Goal: Information Seeking & Learning: Learn about a topic

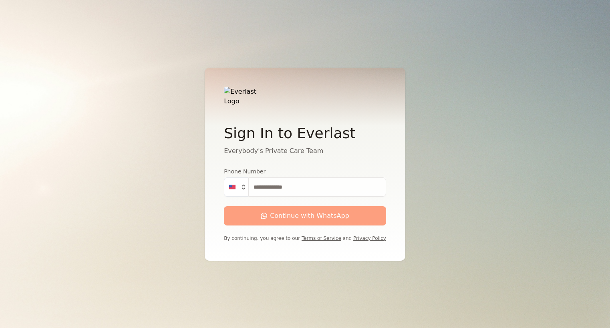
click at [275, 192] on input "Phone Number" at bounding box center [317, 186] width 138 height 19
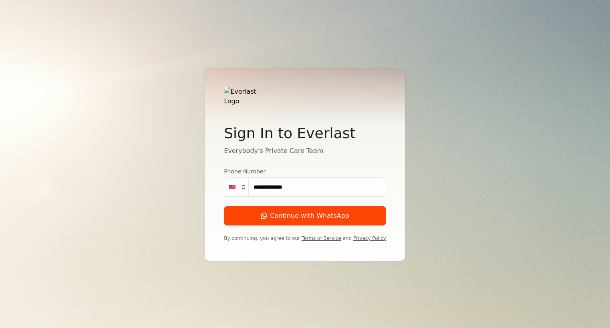
type input "**********"
click at [285, 218] on button "Continue with WhatsApp" at bounding box center [305, 215] width 162 height 19
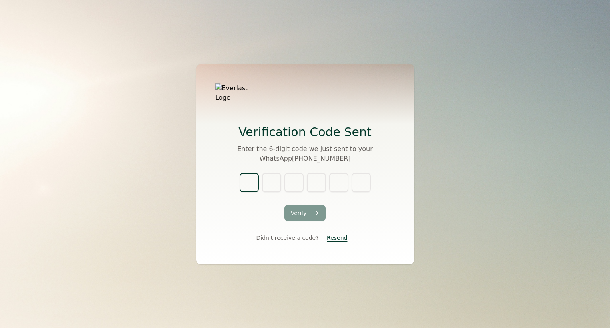
click at [253, 176] on input "text" at bounding box center [249, 182] width 19 height 19
type input "*"
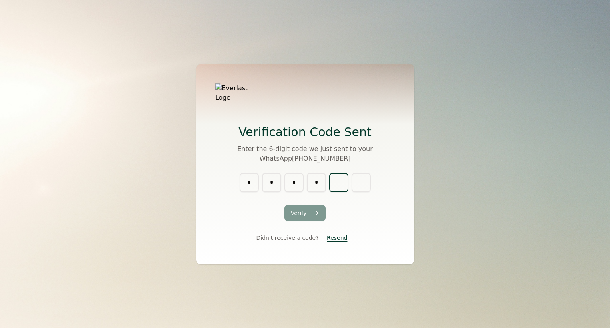
type input "*"
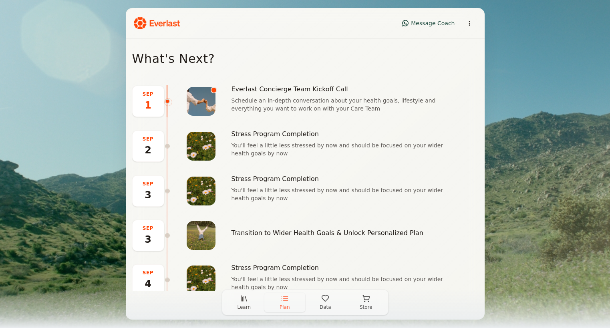
click at [243, 300] on icon "button" at bounding box center [244, 298] width 8 height 8
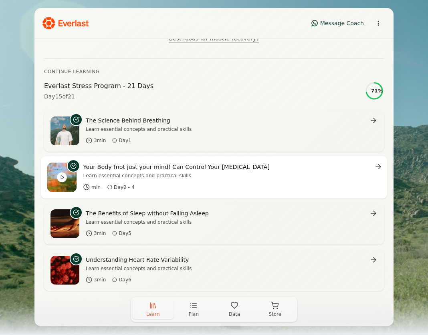
scroll to position [135, 0]
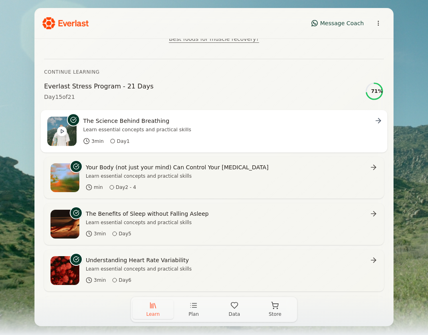
click at [248, 138] on div "3 min Day 1" at bounding box center [232, 141] width 298 height 6
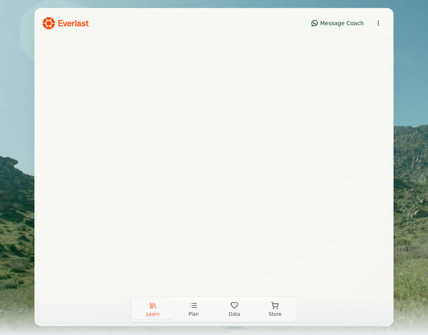
click at [161, 310] on button "Learn" at bounding box center [153, 309] width 41 height 19
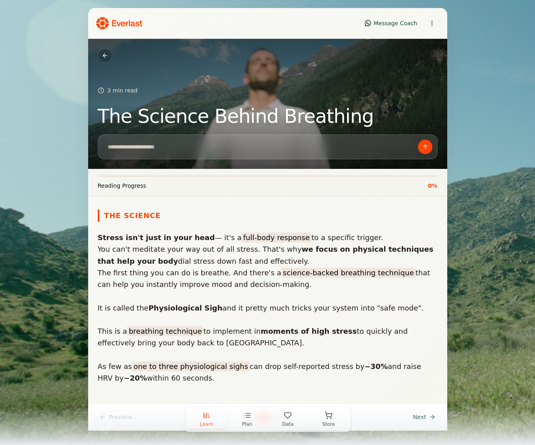
click at [106, 56] on button at bounding box center [105, 55] width 14 height 14
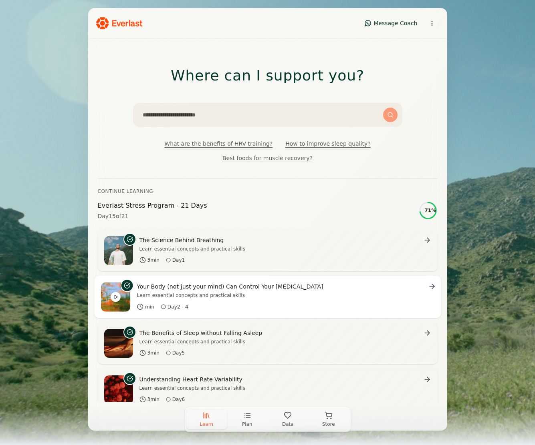
click at [195, 299] on div "Your Body (not just your mind) Can Control Your Cortisol Learn essential concep…" at bounding box center [286, 296] width 298 height 29
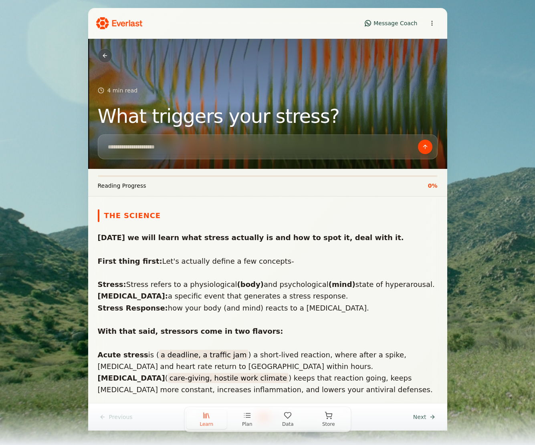
click at [105, 56] on button at bounding box center [105, 55] width 14 height 14
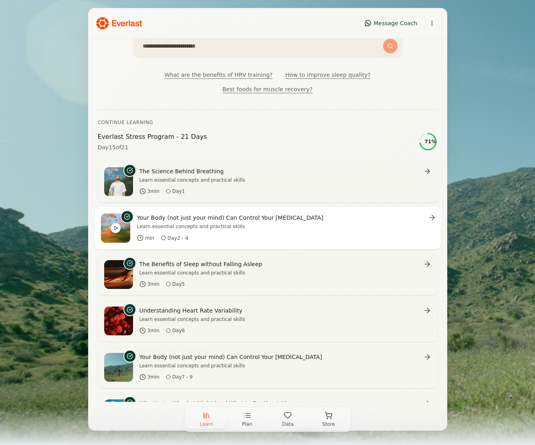
scroll to position [144, 0]
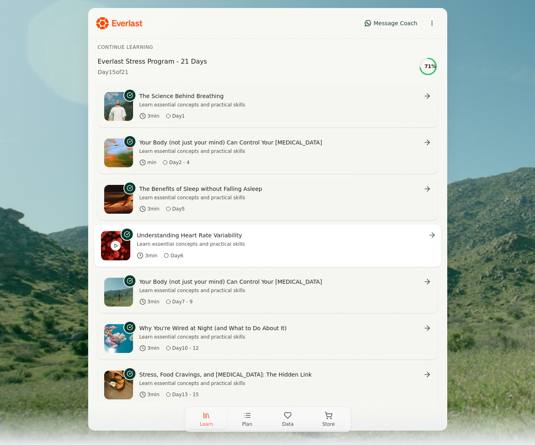
click at [267, 240] on div "Understanding Heart Rate Variability Learn essential concepts and practical ski…" at bounding box center [286, 239] width 298 height 16
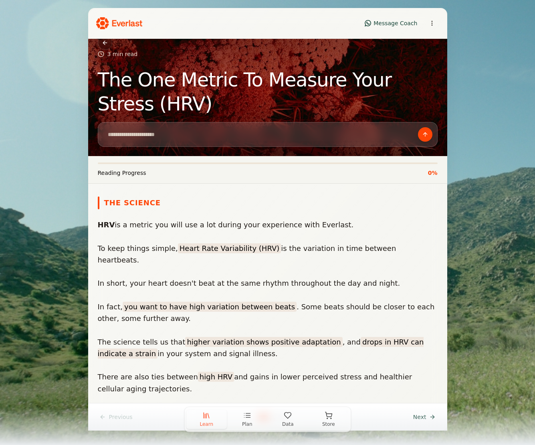
scroll to position [13, 0]
click at [278, 328] on button "Data" at bounding box center [288, 419] width 41 height 19
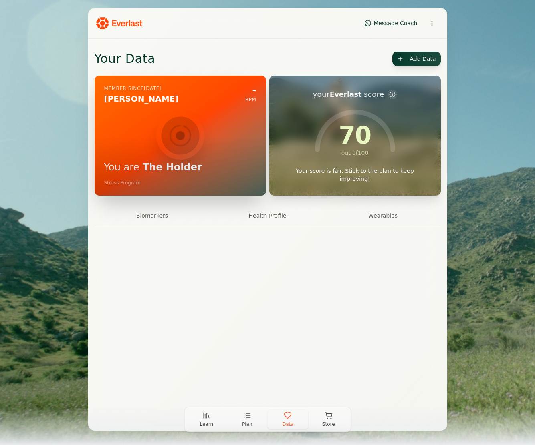
click at [157, 218] on button "Biomarkers" at bounding box center [152, 216] width 115 height 22
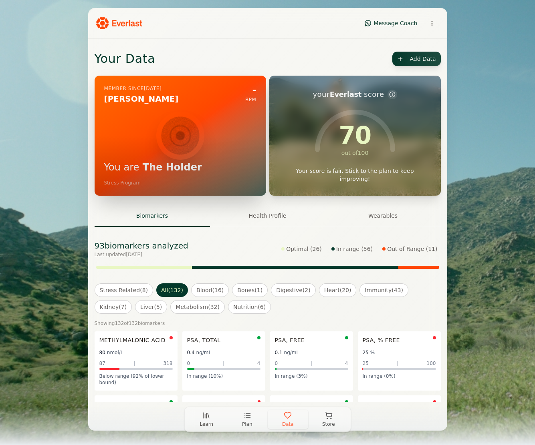
click at [123, 291] on button "Stress Related ( 8 )" at bounding box center [124, 291] width 59 height 14
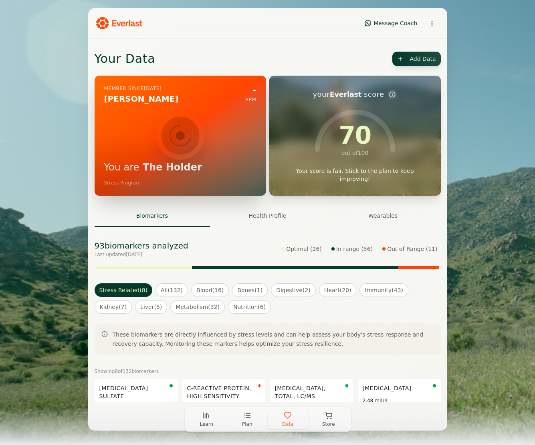
click at [410, 251] on button "Out of Range ( 11 )" at bounding box center [409, 249] width 61 height 11
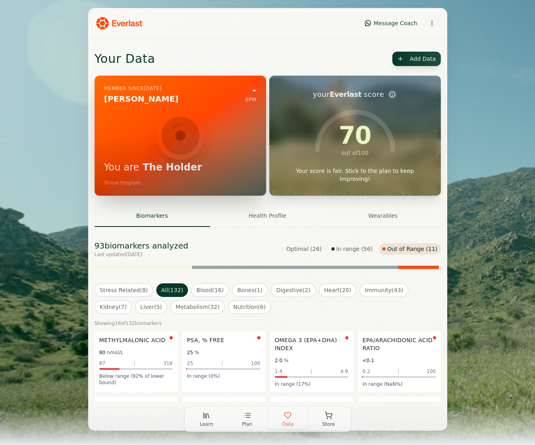
click at [122, 296] on button "Stress Related ( 8 )" at bounding box center [124, 291] width 59 height 14
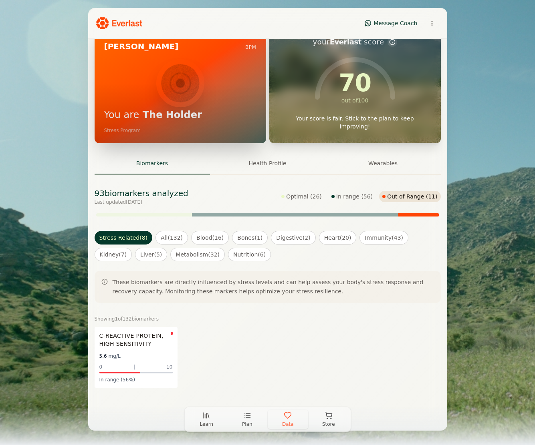
scroll to position [56, 0]
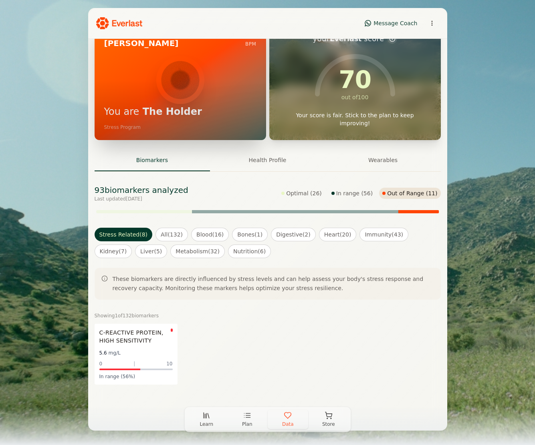
click at [140, 233] on button "Stress Related ( 8 )" at bounding box center [124, 235] width 58 height 14
click at [143, 232] on button "Stress Related ( 8 )" at bounding box center [124, 235] width 58 height 14
click at [175, 236] on button "All ( 132 )" at bounding box center [171, 235] width 32 height 14
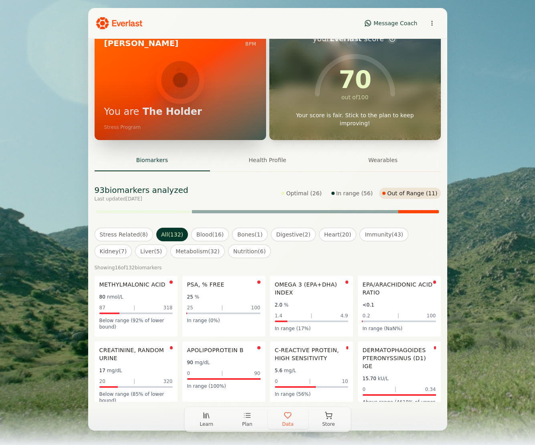
click at [135, 234] on button "Stress Related ( 8 )" at bounding box center [124, 235] width 59 height 14
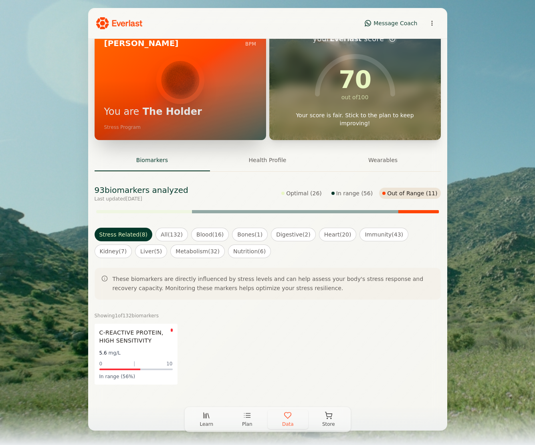
click at [304, 196] on button "Optimal ( 26 )" at bounding box center [301, 193] width 47 height 11
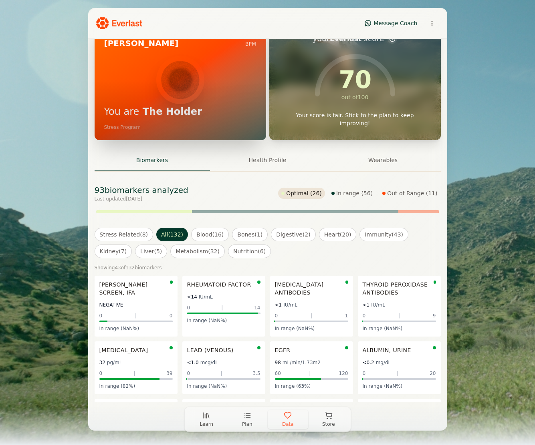
click at [357, 192] on button "In range ( 56 )" at bounding box center [352, 193] width 48 height 11
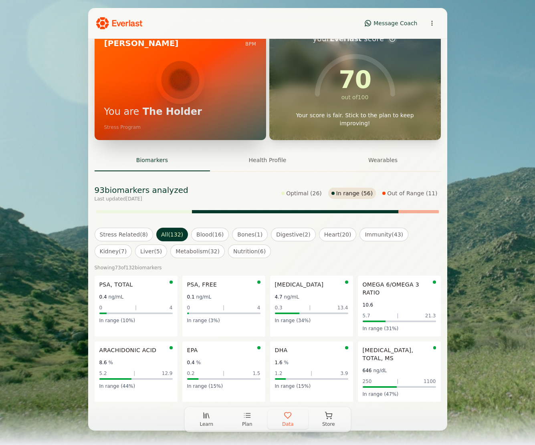
click at [303, 193] on button "Optimal ( 26 )" at bounding box center [301, 193] width 47 height 11
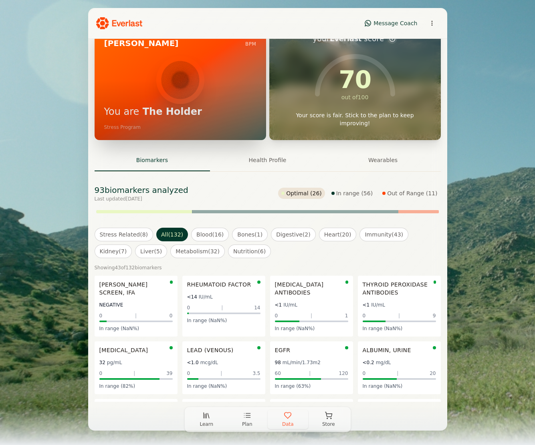
click at [252, 193] on div "93 biomarkers analyzed Last updated Aug 21, 2025 Optimal ( 26 ) In range ( 56 )…" at bounding box center [268, 194] width 346 height 18
click at [119, 232] on button "Stress Related ( 8 )" at bounding box center [124, 235] width 59 height 14
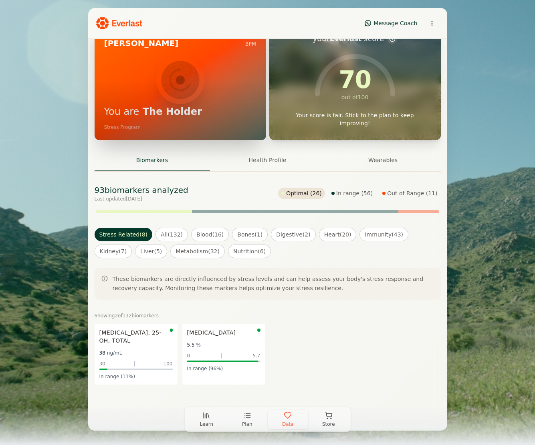
click at [353, 194] on button "In range ( 56 )" at bounding box center [352, 193] width 48 height 11
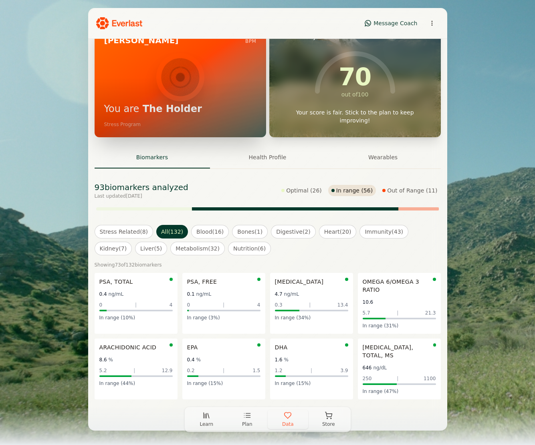
scroll to position [60, 0]
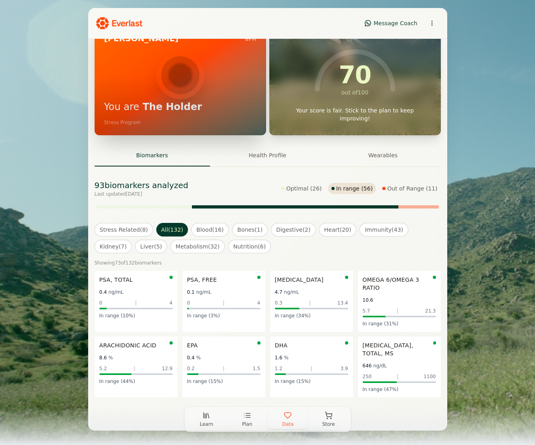
click at [140, 230] on button "Stress Related ( 8 )" at bounding box center [124, 230] width 59 height 14
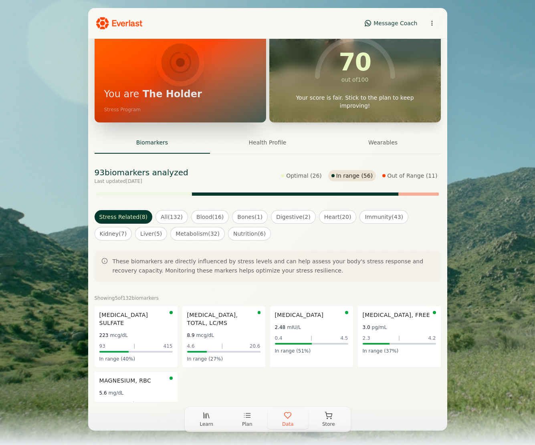
click at [400, 175] on button "Out of Range ( 11 )" at bounding box center [409, 175] width 61 height 11
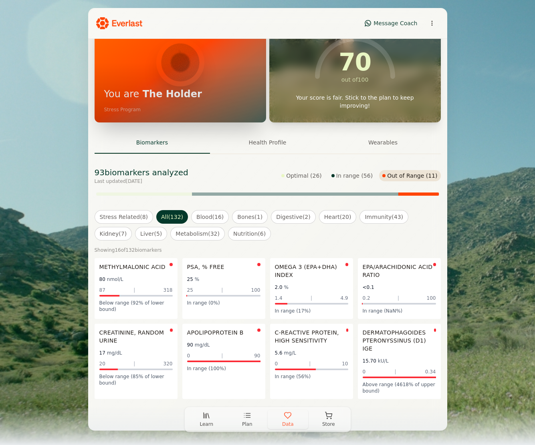
click at [124, 218] on button "Stress Related ( 8 )" at bounding box center [124, 217] width 59 height 14
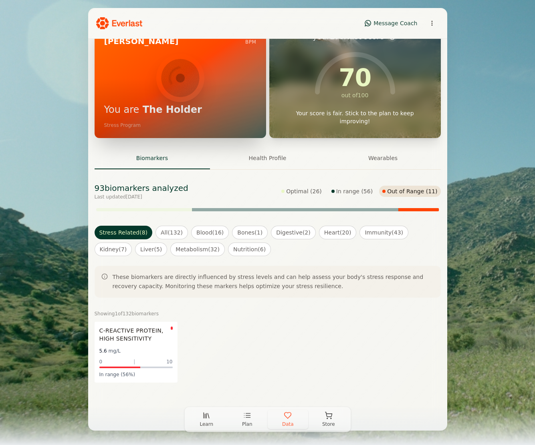
scroll to position [56, 0]
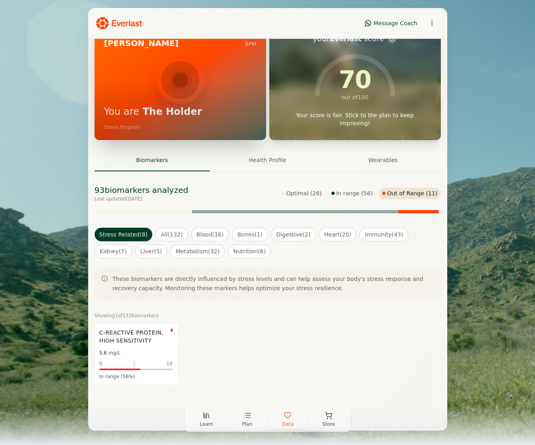
click at [173, 204] on div "93 biomarkers analyzed Last updated Aug 21, 2025 Optimal ( 26 ) In range ( 56 )…" at bounding box center [268, 200] width 346 height 30
click at [178, 212] on button "button" at bounding box center [144, 211] width 96 height 3
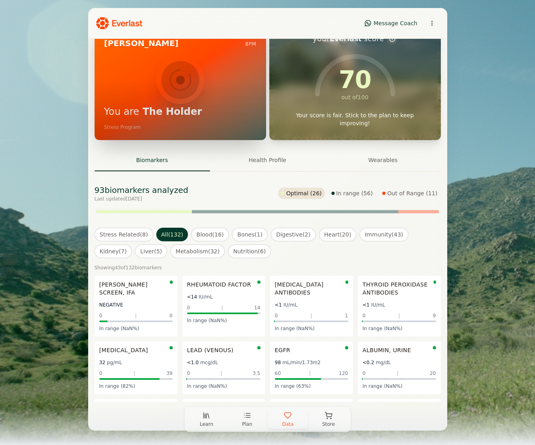
click at [205, 211] on button "button" at bounding box center [295, 211] width 206 height 3
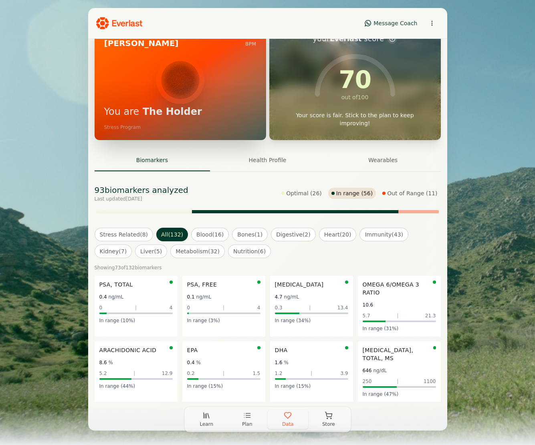
click at [404, 211] on button "button" at bounding box center [418, 211] width 40 height 3
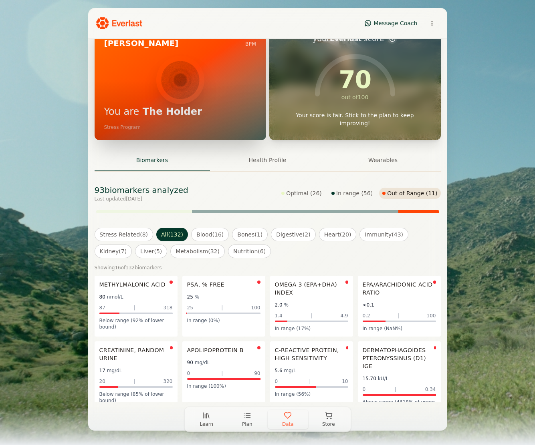
click at [381, 213] on button "button" at bounding box center [295, 211] width 206 height 3
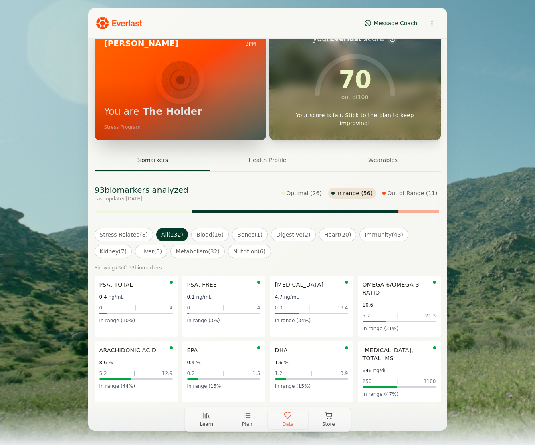
click at [159, 203] on div "93 biomarkers analyzed Last updated Aug 21, 2025 Optimal ( 26 ) In range ( 56 )…" at bounding box center [268, 200] width 346 height 30
click at [162, 212] on button "button" at bounding box center [144, 211] width 96 height 3
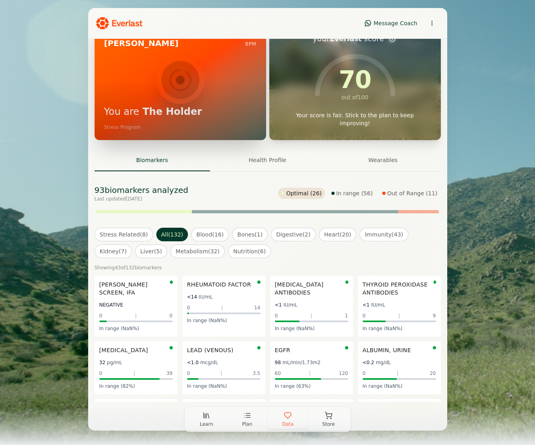
click at [260, 252] on button "Nutrition ( 6 )" at bounding box center [249, 252] width 43 height 14
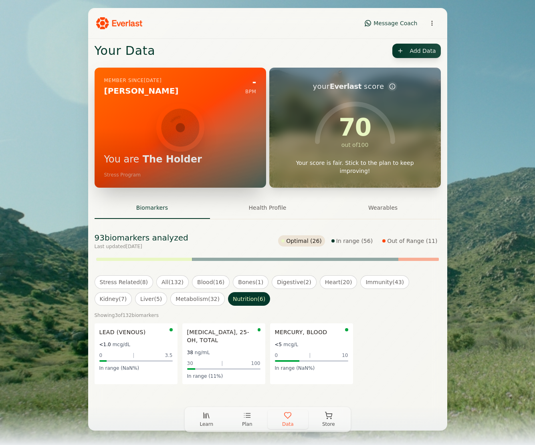
click at [262, 209] on button "Health Profile" at bounding box center [267, 208] width 115 height 22
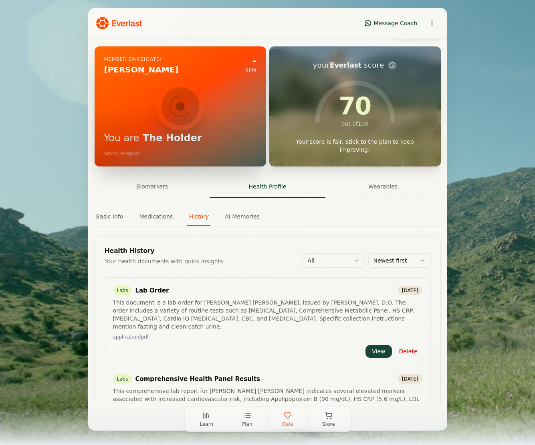
scroll to position [32, 0]
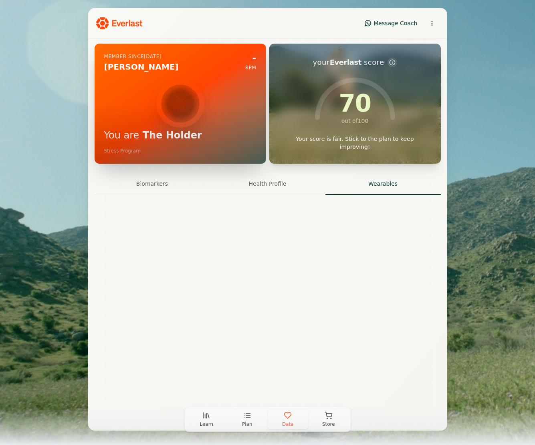
click at [383, 184] on button "Wearables" at bounding box center [382, 184] width 115 height 22
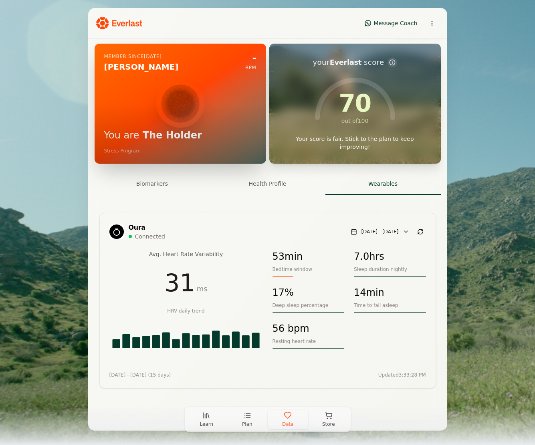
scroll to position [28, 0]
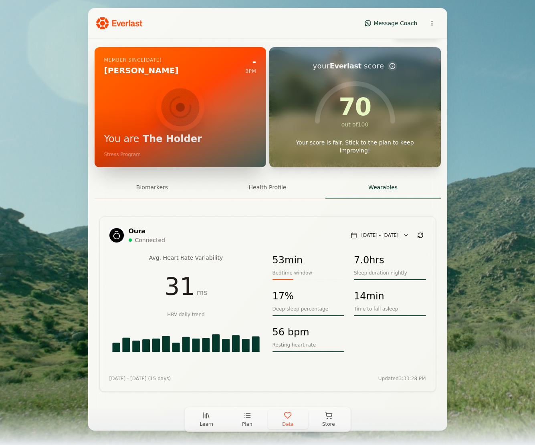
click at [493, 328] on div "Message Coach Your Data Add Data Member since Aug 2025 Gonzalo Sanchez - BPM Yo…" at bounding box center [267, 219] width 535 height 439
